Goal: Information Seeking & Learning: Learn about a topic

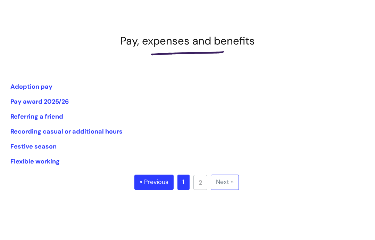
scroll to position [85, 0]
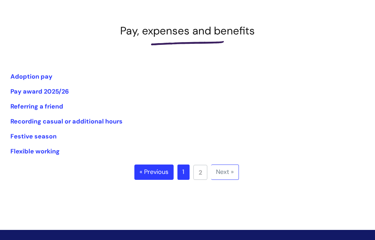
click at [46, 92] on link "Pay award 2025/26" at bounding box center [39, 91] width 58 height 8
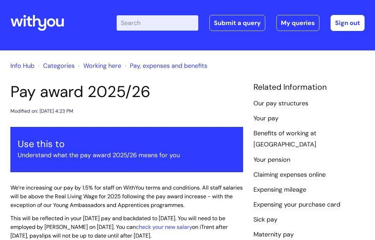
scroll to position [3, 0]
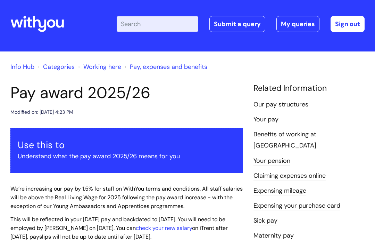
click at [267, 120] on link "Your pay" at bounding box center [266, 119] width 25 height 9
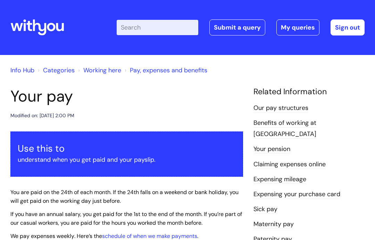
click at [140, 73] on link "Pay, expenses and benefits" at bounding box center [168, 70] width 77 height 8
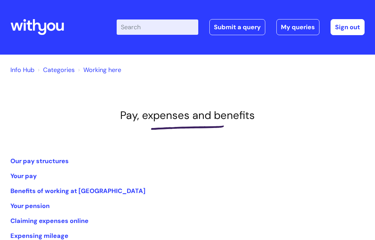
click at [345, 190] on li "Benefits of working at [GEOGRAPHIC_DATA]" at bounding box center [187, 191] width 354 height 11
click at [49, 160] on link "Our pay structures" at bounding box center [39, 161] width 58 height 8
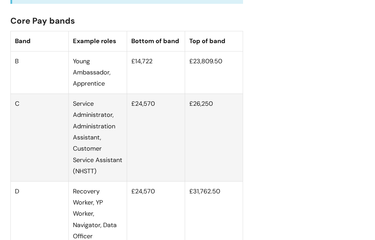
scroll to position [445, 0]
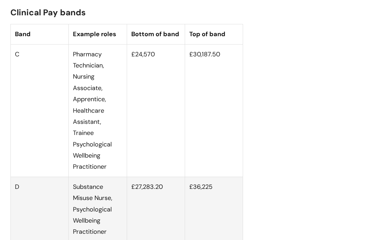
scroll to position [941, 0]
